Goal: Transaction & Acquisition: Subscribe to service/newsletter

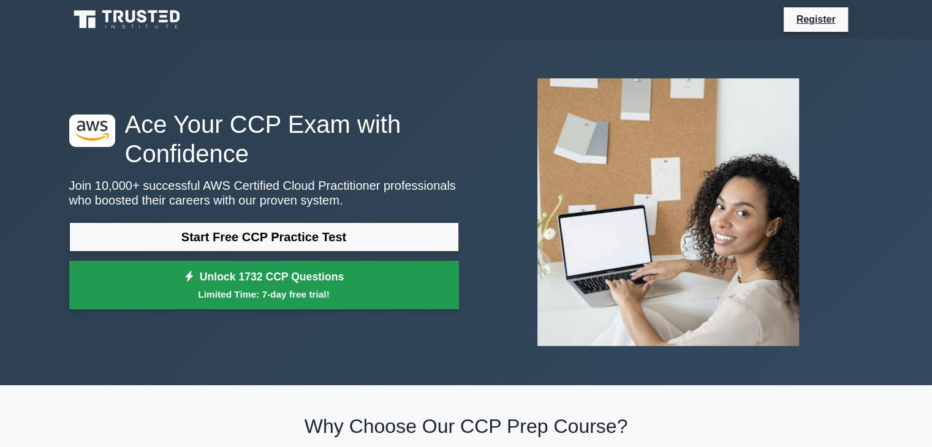
click at [275, 293] on small "Limited Time: 7-day free trial!" at bounding box center [264, 294] width 359 height 14
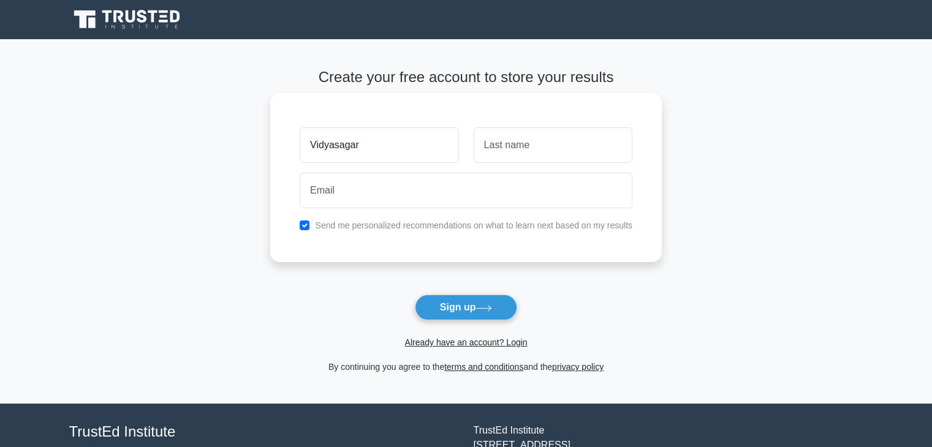
type input "Vidyasagar"
click at [549, 144] on input "text" at bounding box center [553, 145] width 159 height 36
type input "dj"
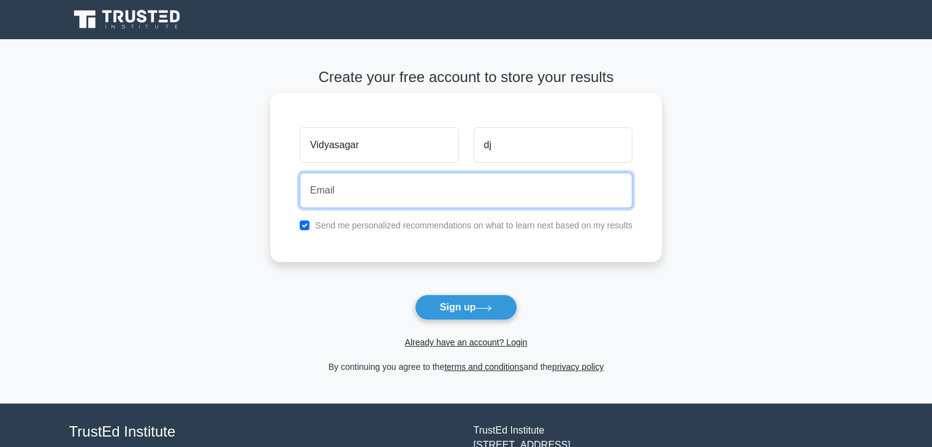
click at [510, 179] on input "email" at bounding box center [466, 191] width 333 height 36
type input "[EMAIL_ADDRESS][DOMAIN_NAME]"
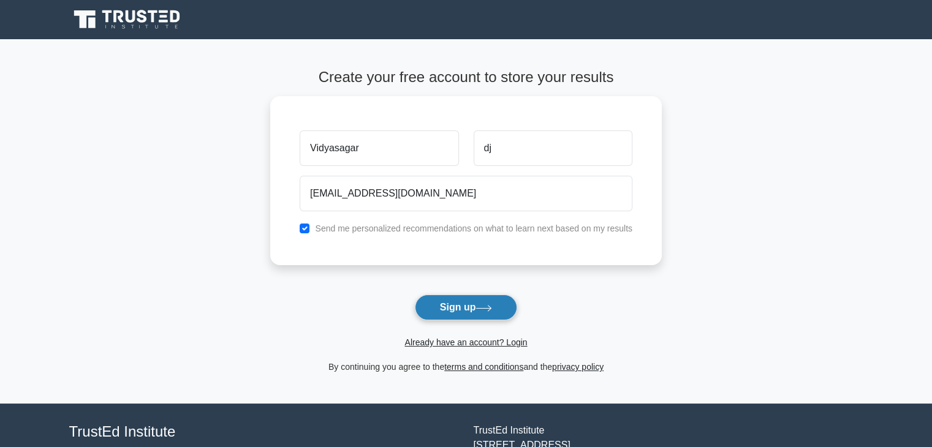
click at [453, 317] on button "Sign up" at bounding box center [466, 308] width 103 height 26
